Goal: Book appointment/travel/reservation

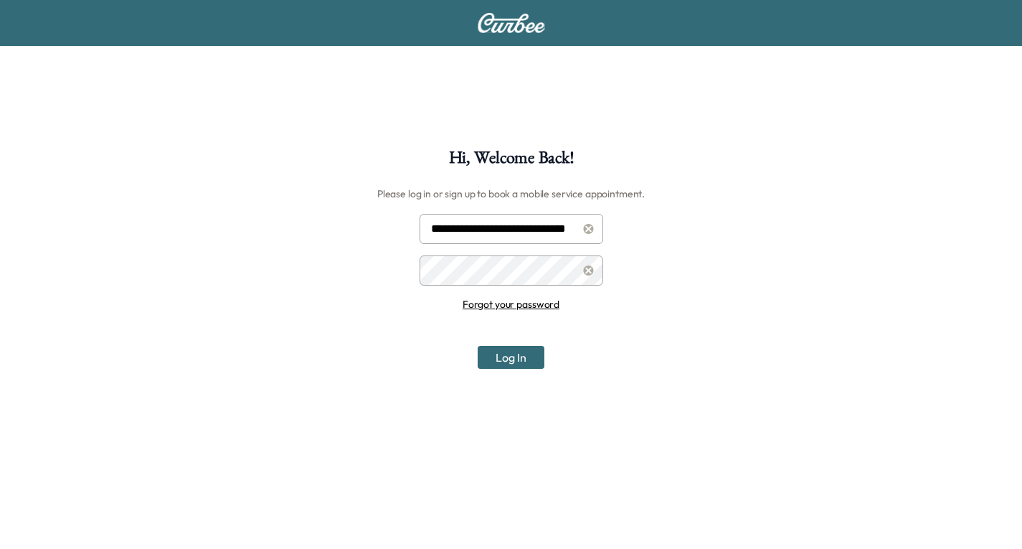
click at [495, 222] on input "**********" at bounding box center [511, 229] width 184 height 30
type input "**********"
click at [516, 349] on button "Log In" at bounding box center [511, 357] width 67 height 23
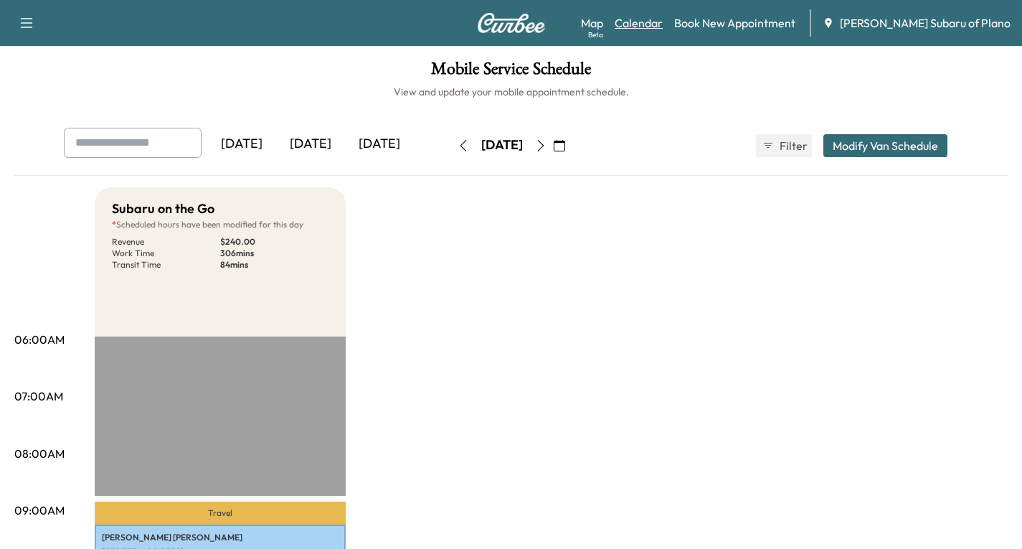
click at [663, 27] on link "Calendar" at bounding box center [639, 22] width 48 height 17
click at [663, 19] on link "Calendar" at bounding box center [639, 22] width 48 height 17
click at [565, 145] on icon "button" at bounding box center [559, 145] width 11 height 11
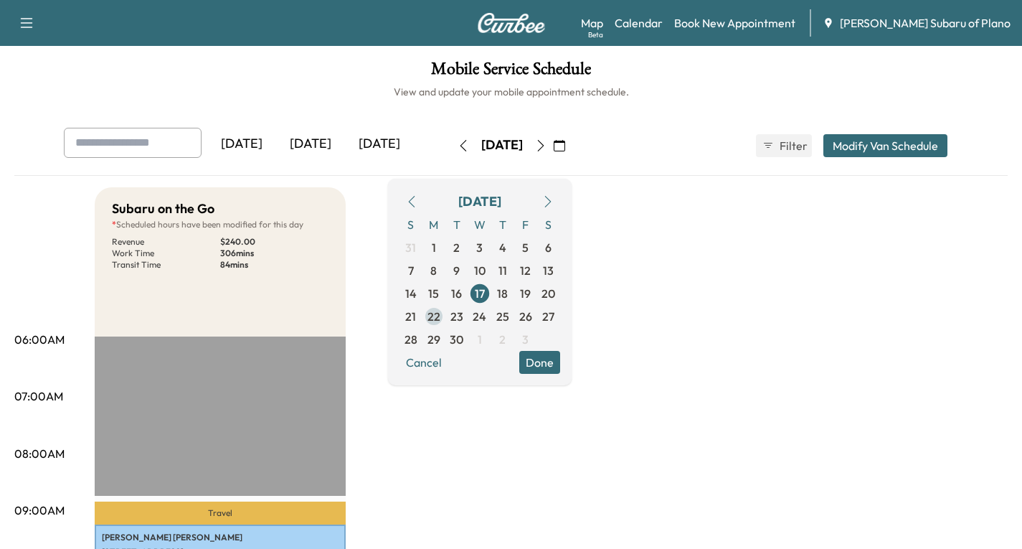
click at [440, 322] on span "22" at bounding box center [433, 316] width 13 height 17
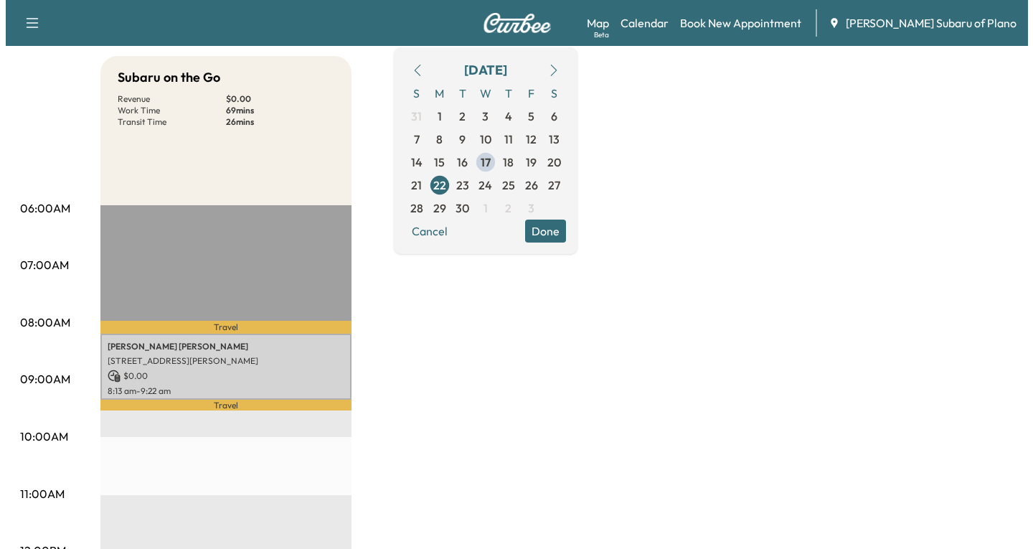
scroll to position [143, 0]
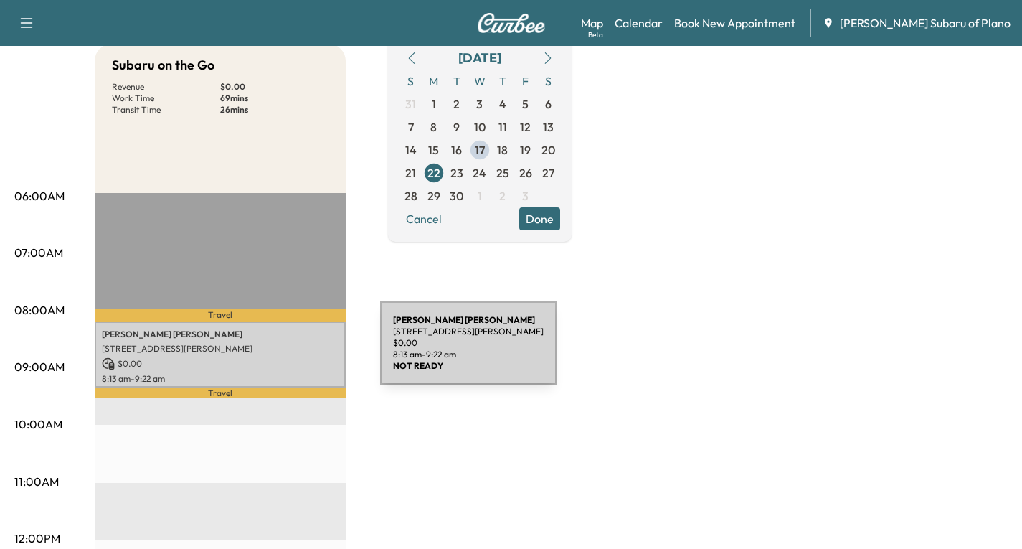
click at [272, 351] on p "[STREET_ADDRESS][PERSON_NAME]" at bounding box center [220, 348] width 237 height 11
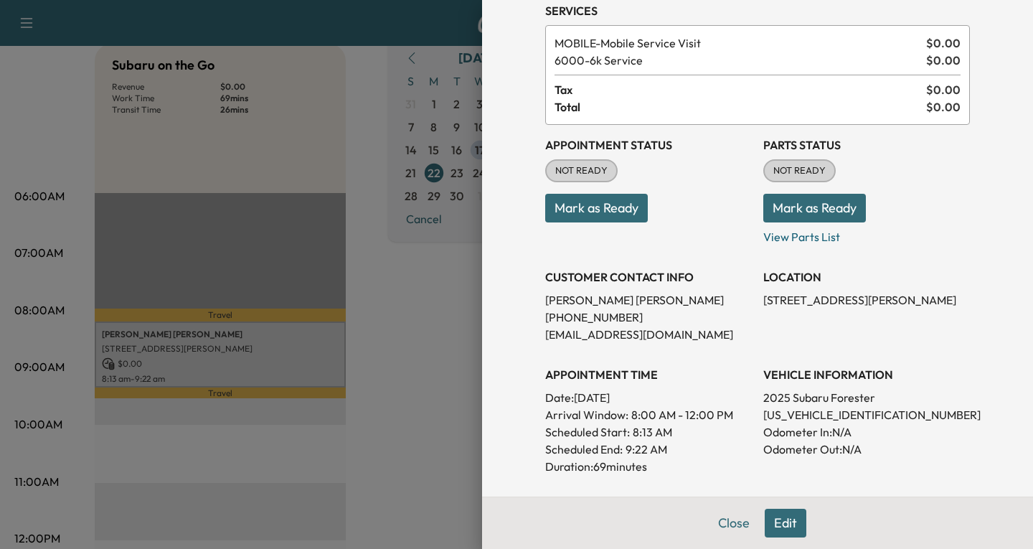
scroll to position [215, 0]
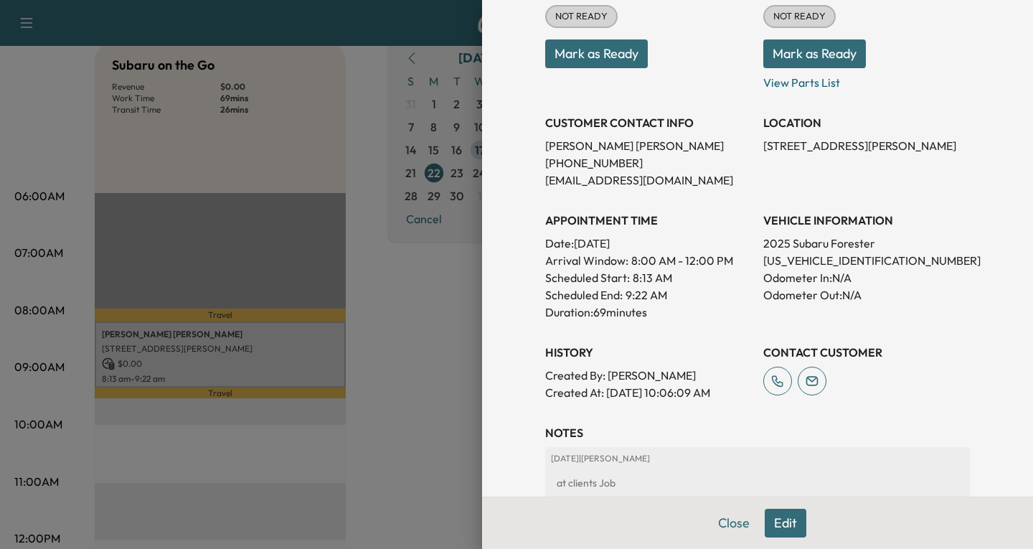
click at [779, 527] on button "Edit" at bounding box center [785, 522] width 42 height 29
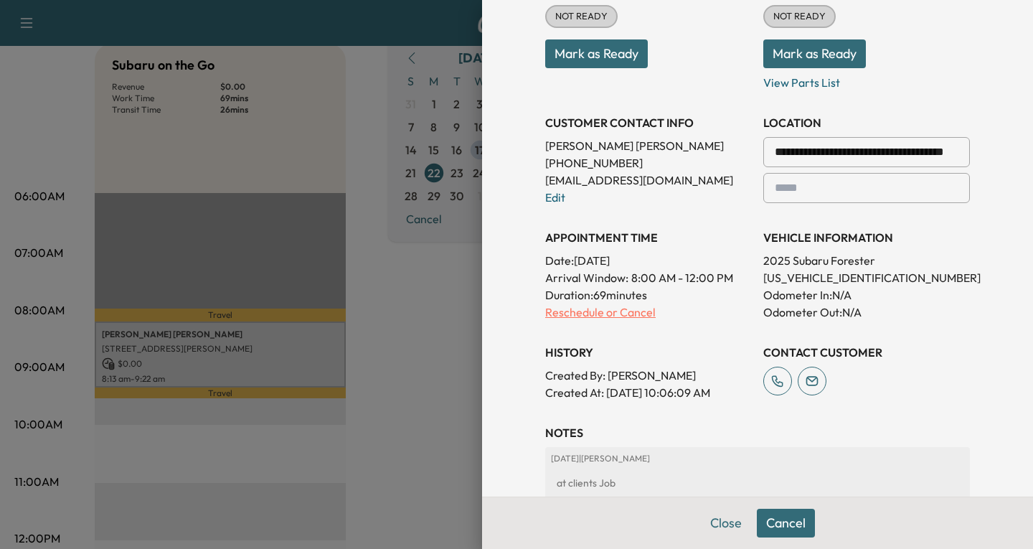
click at [558, 314] on p "Reschedule or Cancel" at bounding box center [648, 311] width 207 height 17
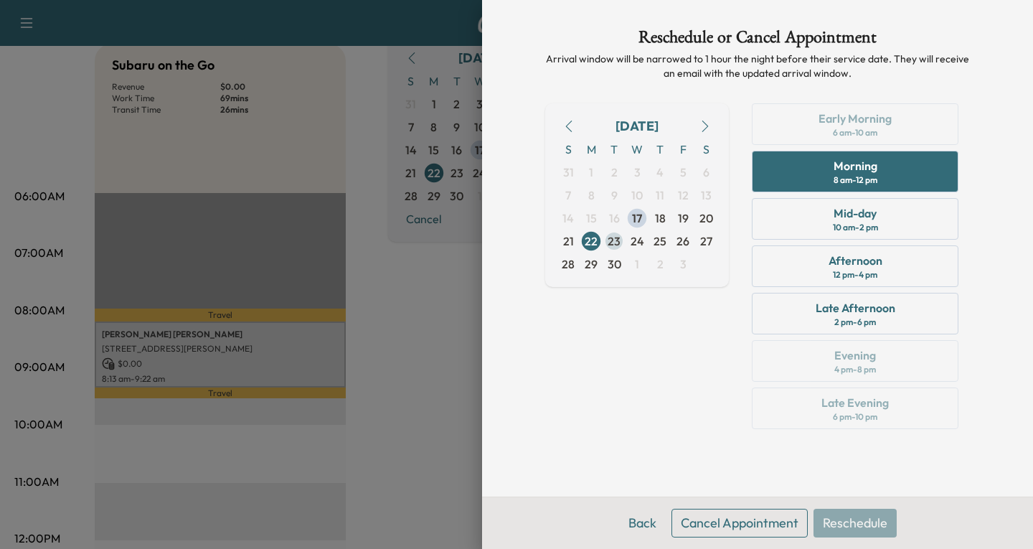
click at [612, 243] on span "23" at bounding box center [613, 240] width 13 height 17
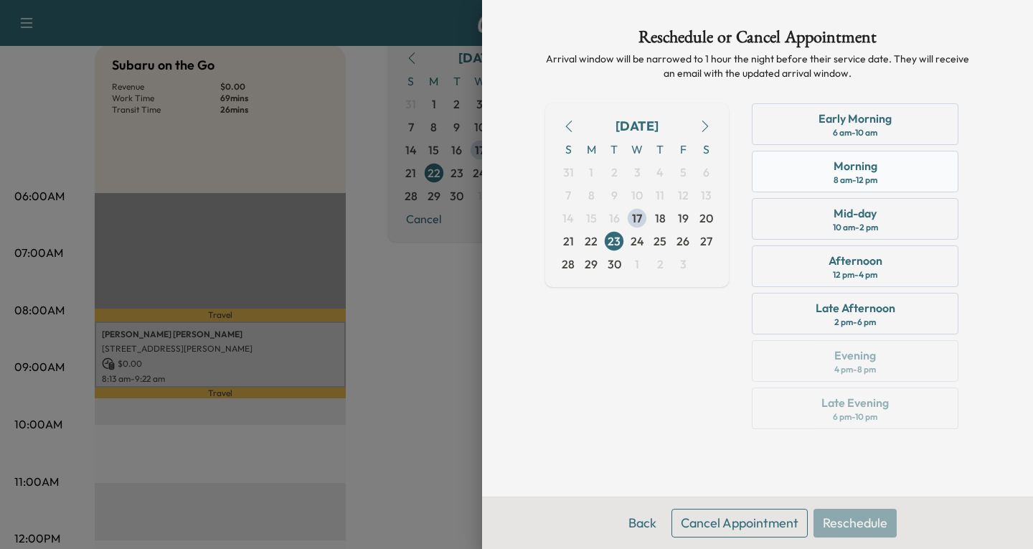
click at [895, 167] on div "Morning 8 am - 12 pm" at bounding box center [855, 172] width 207 height 42
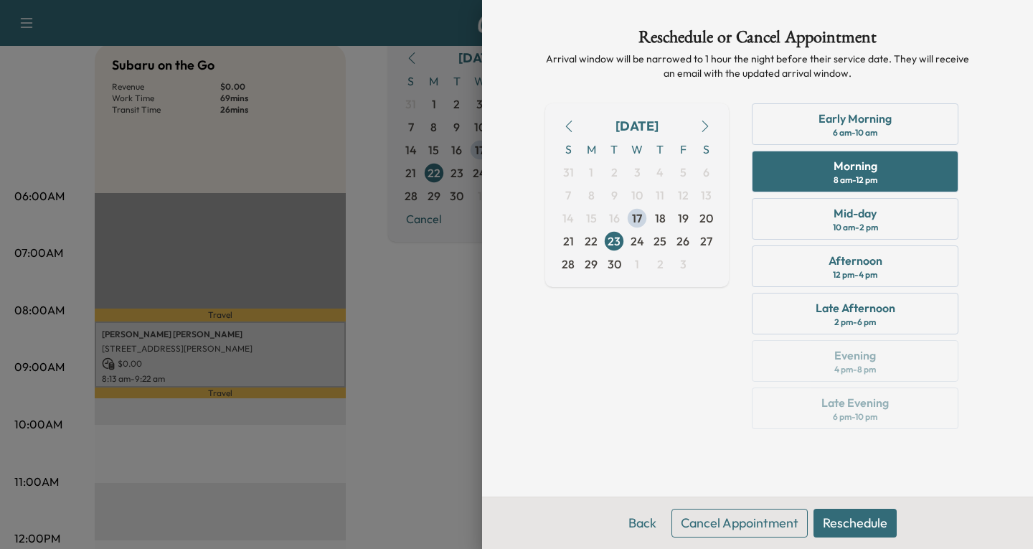
click at [859, 523] on button "Reschedule" at bounding box center [854, 522] width 83 height 29
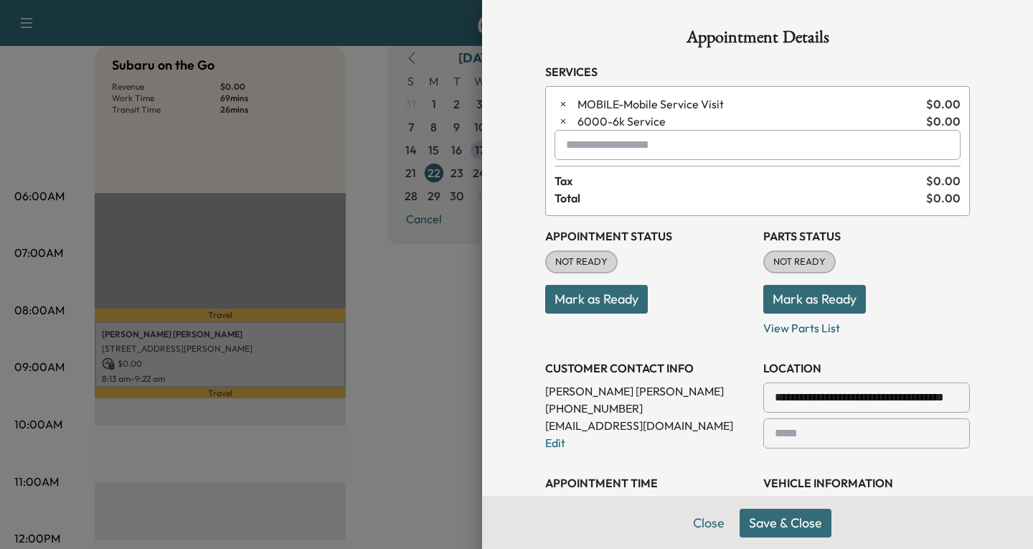
click at [788, 523] on button "Save & Close" at bounding box center [785, 522] width 92 height 29
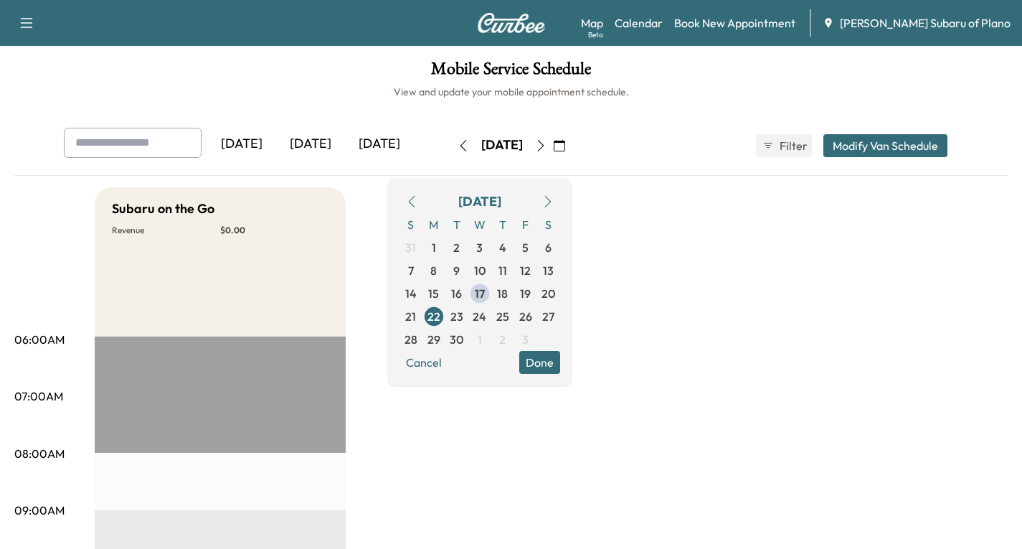
click at [544, 146] on icon "button" at bounding box center [540, 145] width 6 height 11
